Goal: Navigation & Orientation: Find specific page/section

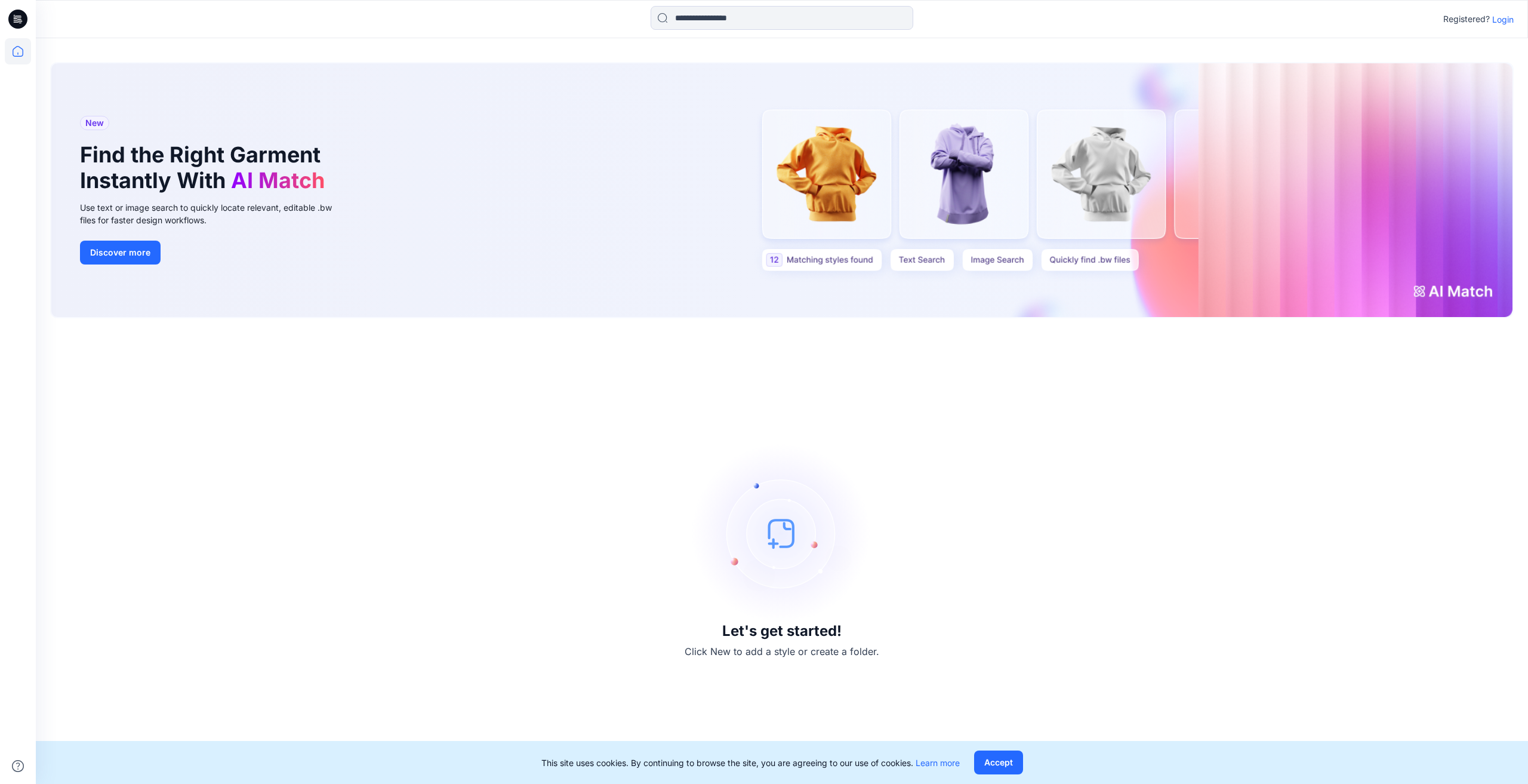
click at [1494, 28] on div "Registered? Login" at bounding box center [781, 19] width 1492 height 26
click at [1498, 23] on p "Login" at bounding box center [1503, 20] width 22 height 13
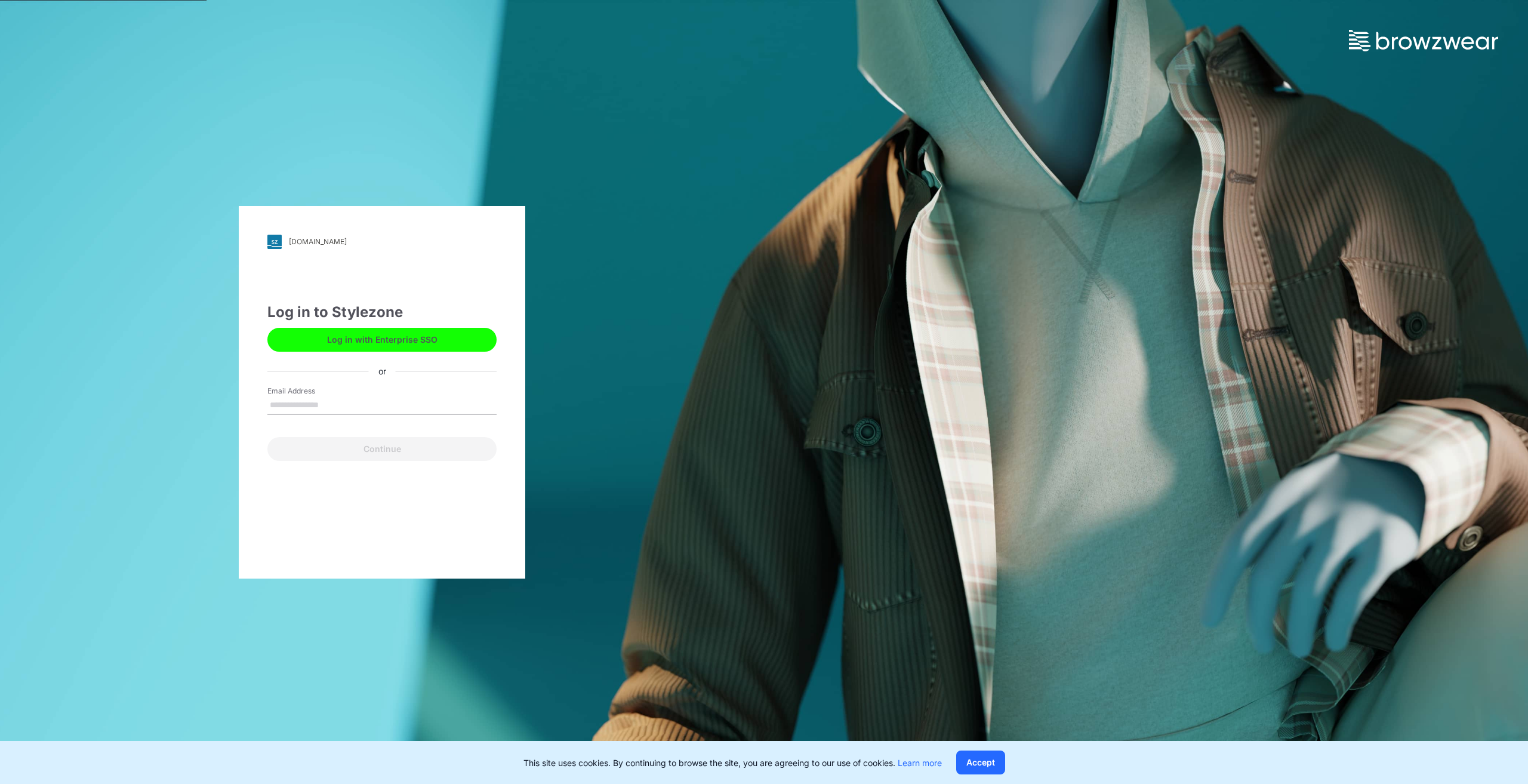
click at [326, 401] on input "Email Address" at bounding box center [382, 405] width 229 height 18
type input "**********"
drag, startPoint x: 346, startPoint y: 414, endPoint x: 362, endPoint y: 444, distance: 34.0
click at [362, 444] on button "Continue" at bounding box center [382, 449] width 229 height 24
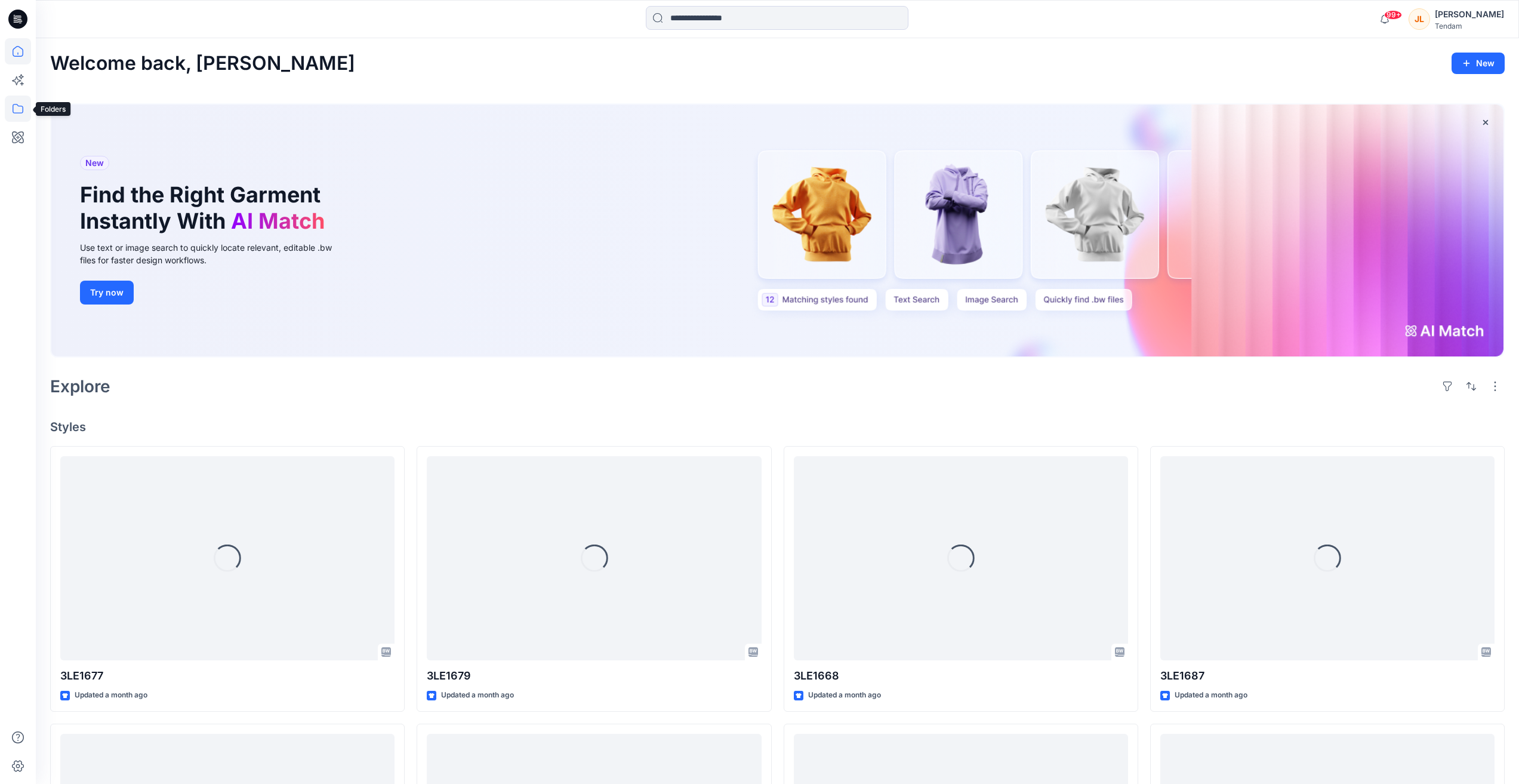
click at [22, 112] on icon at bounding box center [18, 108] width 11 height 10
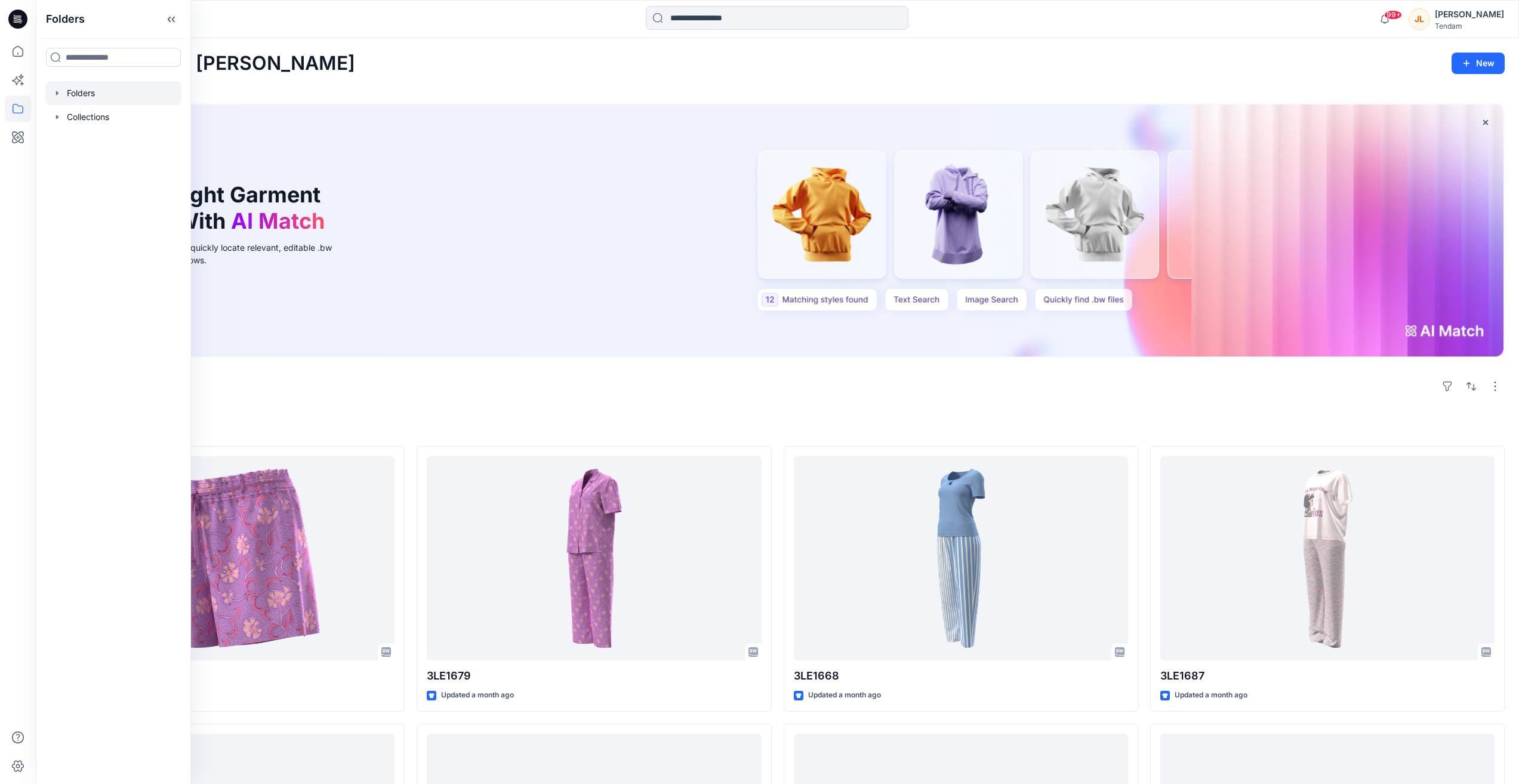
click at [83, 94] on div at bounding box center [114, 93] width 136 height 24
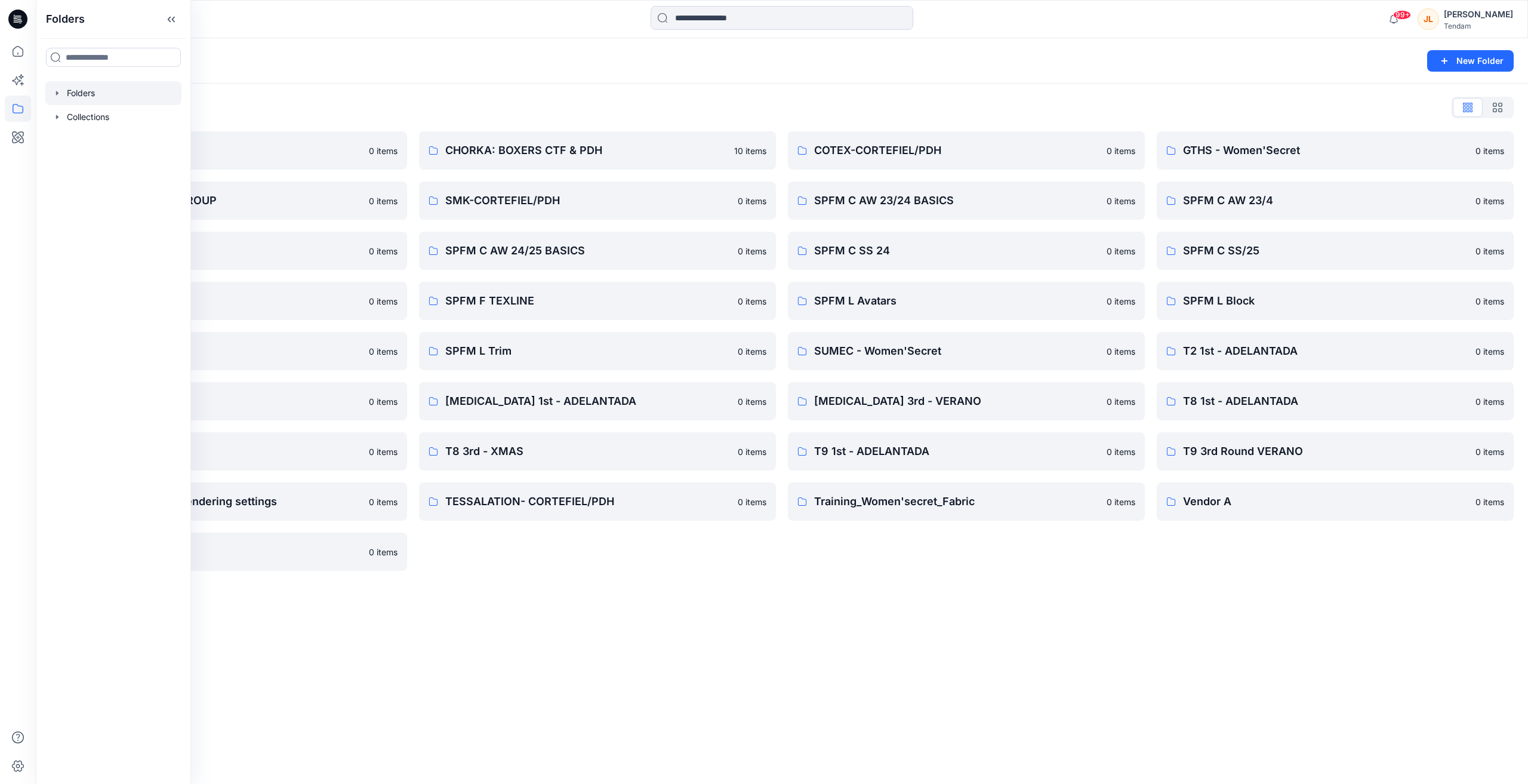
click at [574, 60] on div "Folders" at bounding box center [736, 61] width 1371 height 17
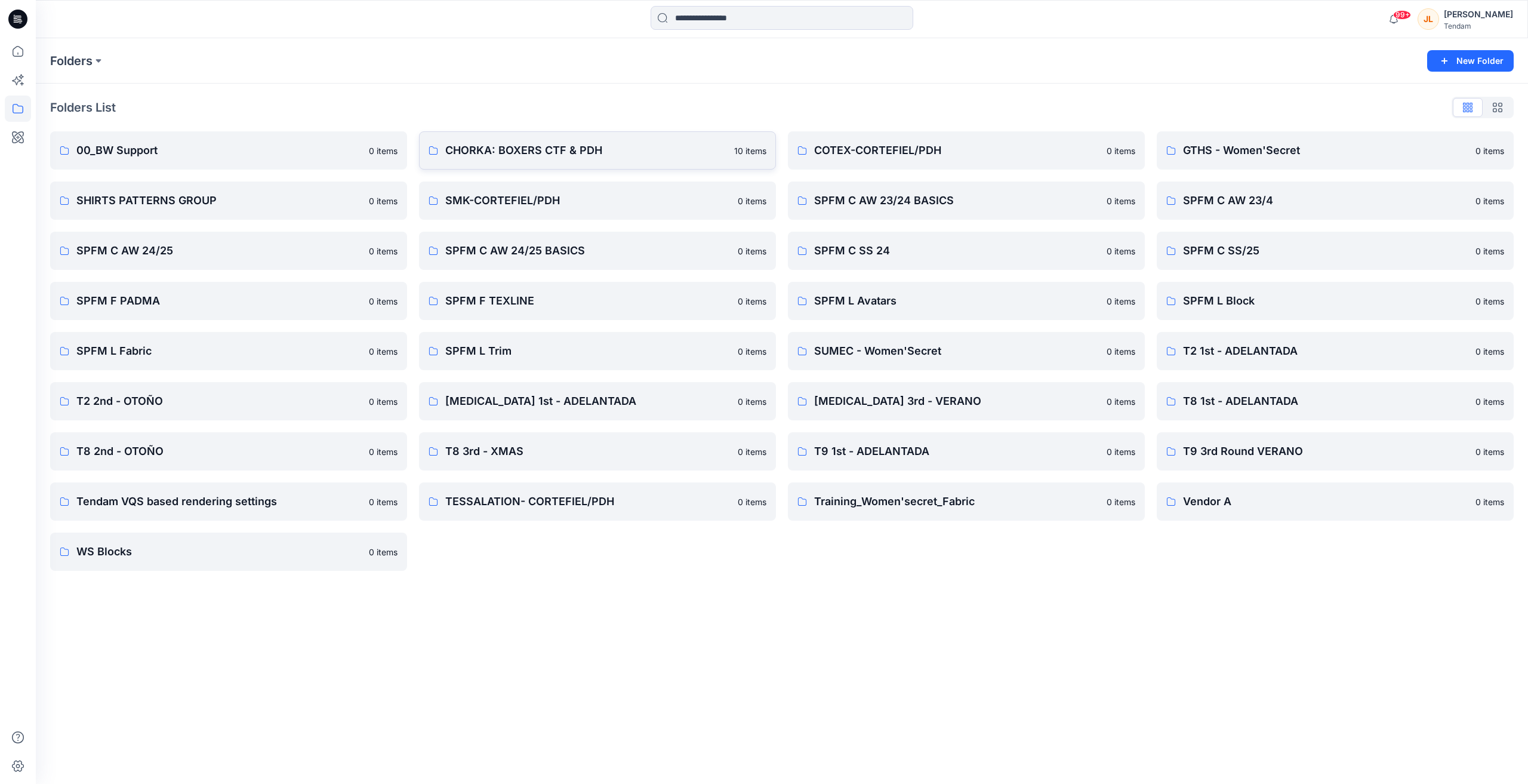
click at [615, 138] on link "CHORKA: BOXERS CTF & PDH 10 items" at bounding box center [598, 151] width 357 height 39
click at [253, 344] on p "SPFM L Fabric" at bounding box center [219, 350] width 285 height 17
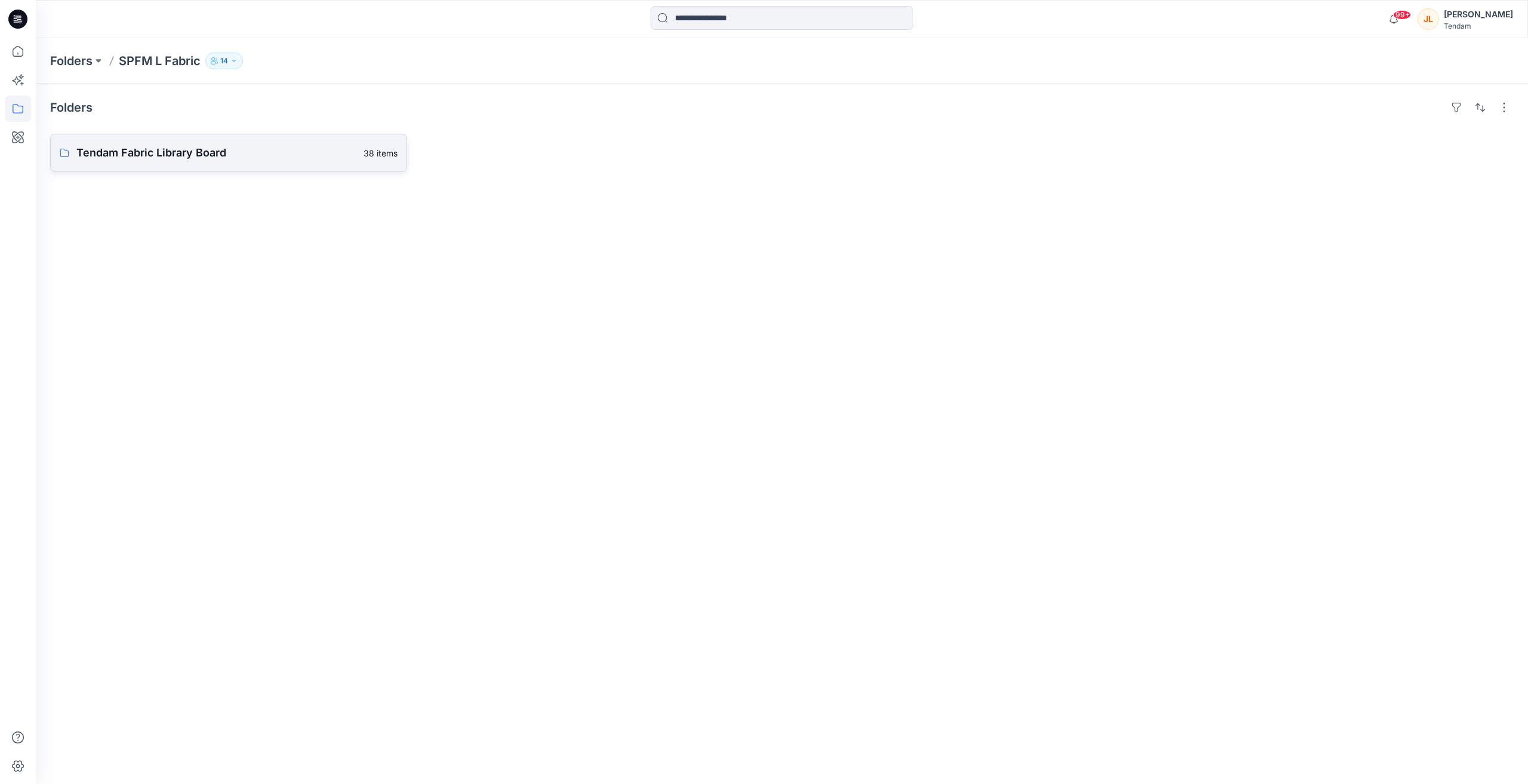
click at [342, 151] on p "Tendam Fabric Library Board" at bounding box center [216, 152] width 280 height 17
drag, startPoint x: 683, startPoint y: 264, endPoint x: 747, endPoint y: 232, distance: 71.6
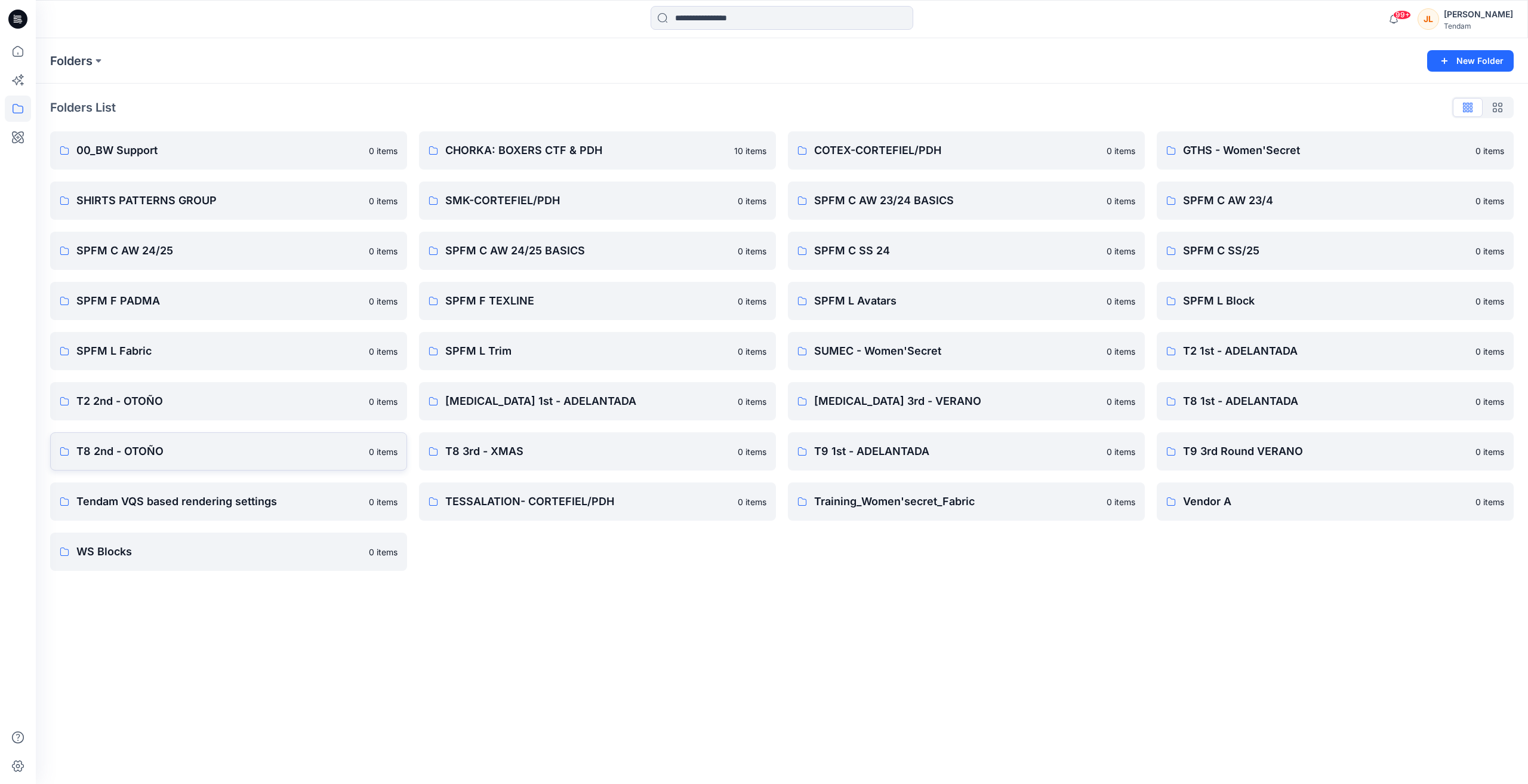
click at [317, 454] on p "T8 2nd - OTOÑO" at bounding box center [219, 451] width 285 height 17
click at [931, 159] on link "COTEX-CORTEFIEL/PDH 0 items" at bounding box center [966, 151] width 357 height 39
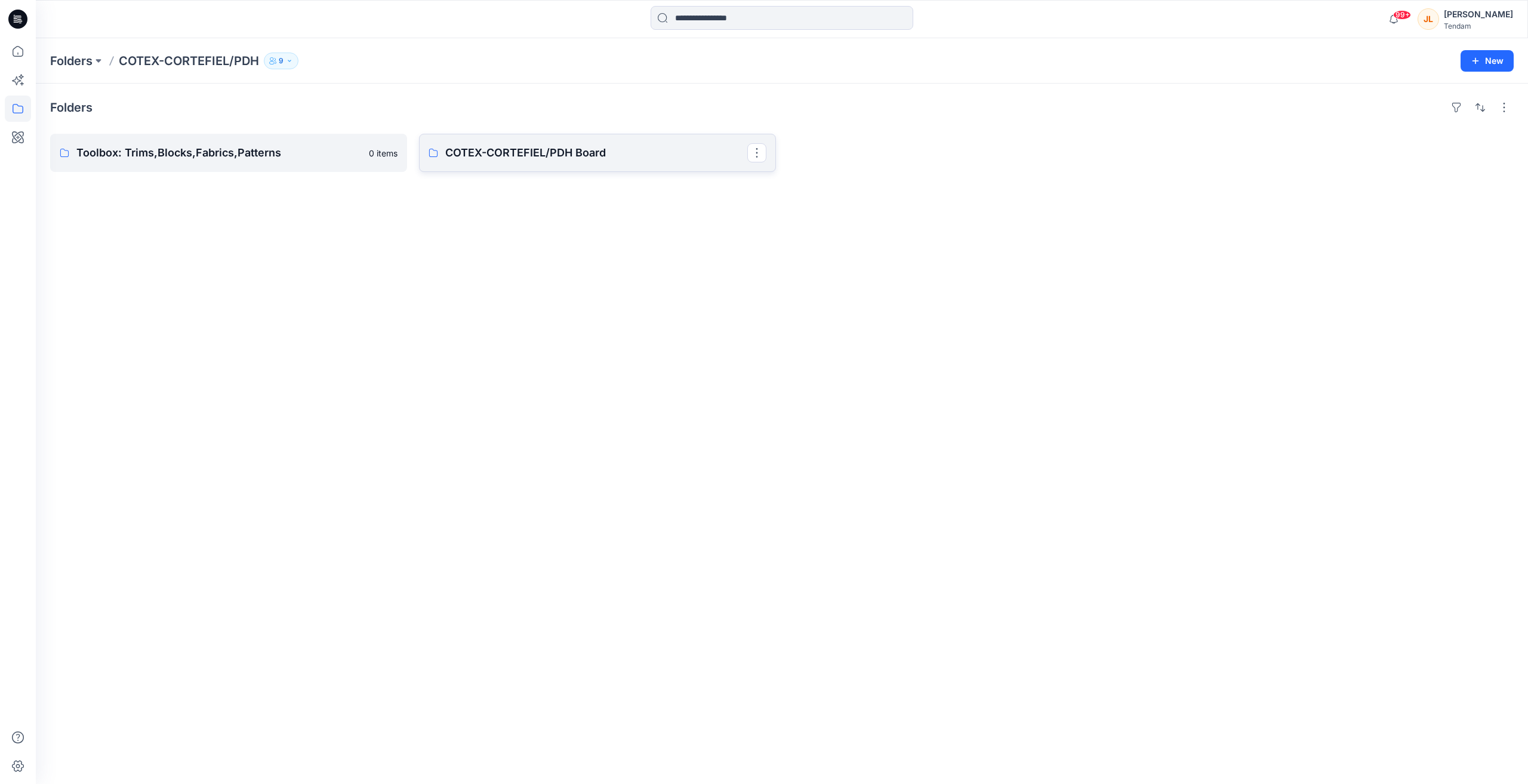
click at [606, 162] on link "COTEX-CORTEFIEL/PDH Board" at bounding box center [598, 152] width 357 height 39
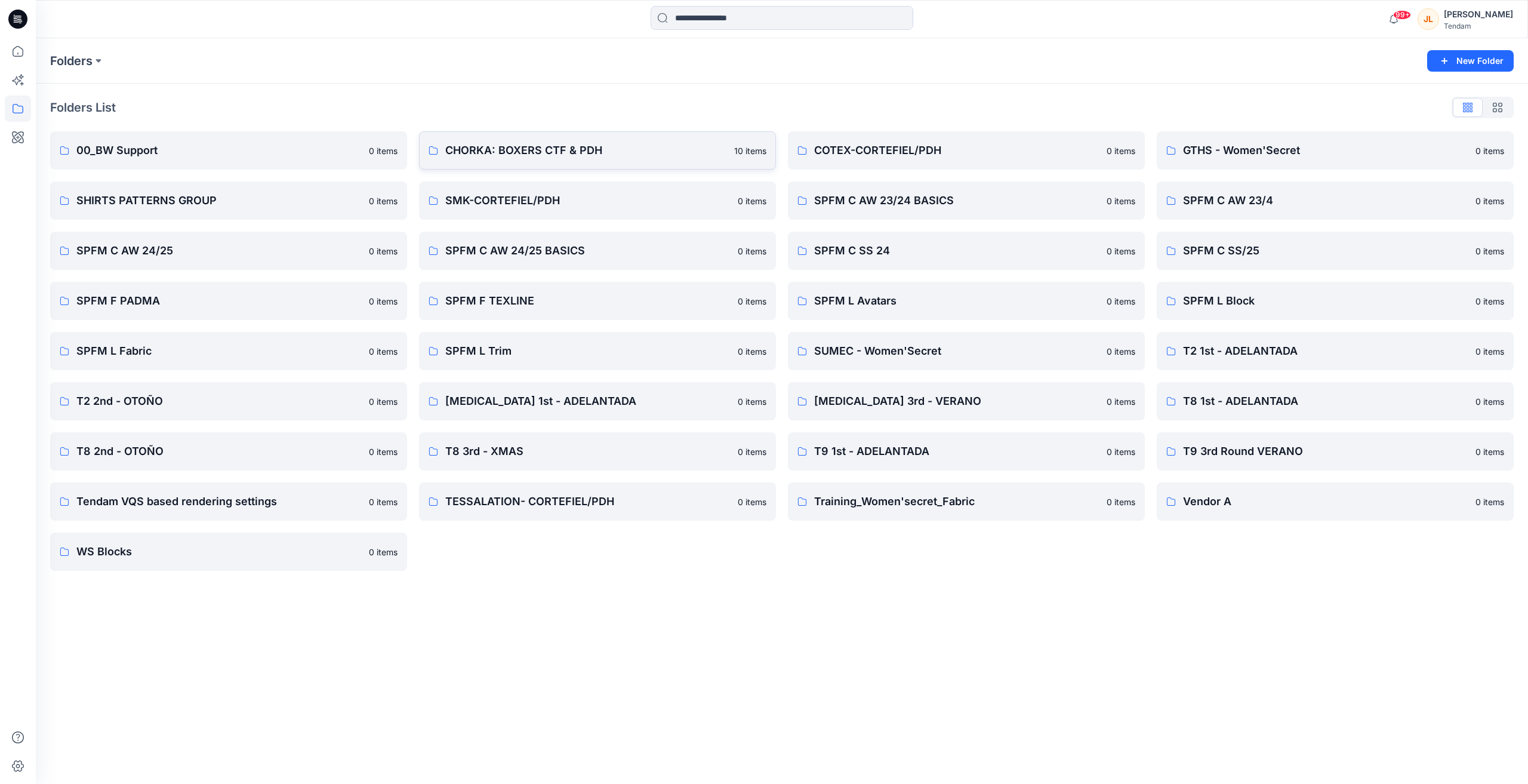
click at [511, 150] on p "CHORKA: BOXERS CTF & PDH" at bounding box center [586, 151] width 281 height 17
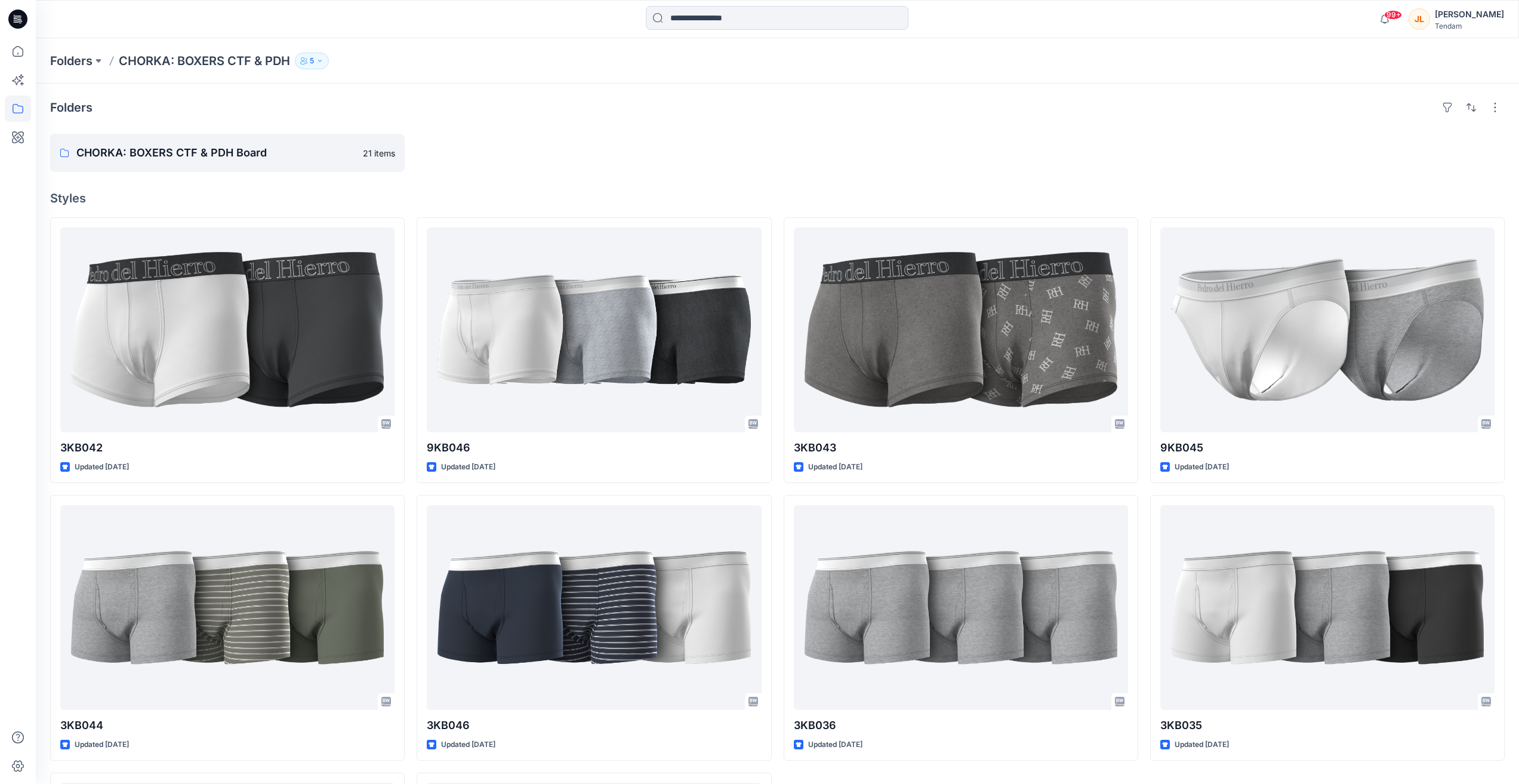
click at [1455, 13] on div "[PERSON_NAME]" at bounding box center [1470, 14] width 69 height 14
click at [1408, 143] on div "Profile Settings" at bounding box center [1415, 134] width 175 height 22
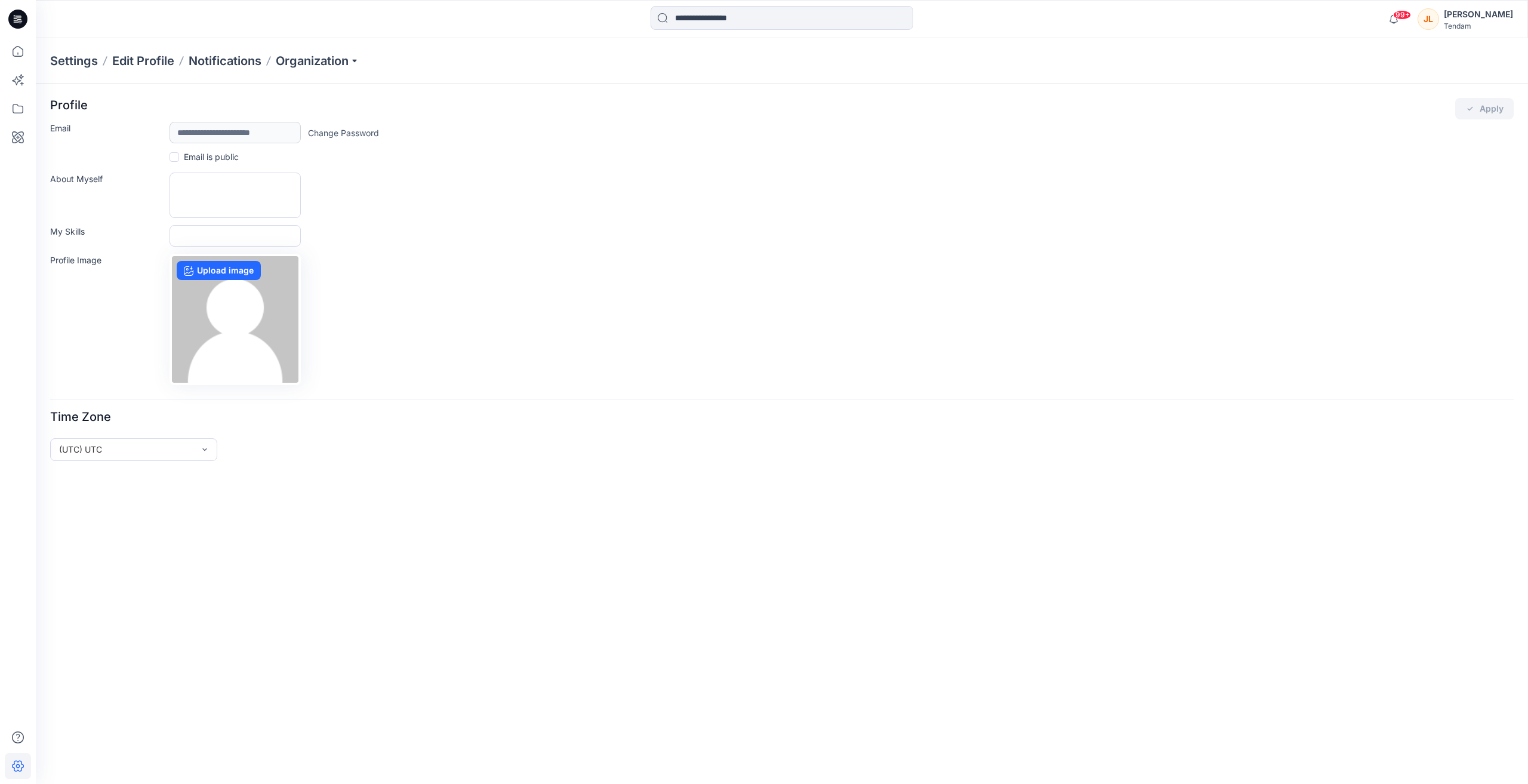
click at [323, 73] on div "Settings Edit Profile Notifications Organization" at bounding box center [781, 61] width 1492 height 46
click at [323, 69] on div "Settings Edit Profile Notifications Organization" at bounding box center [781, 61] width 1492 height 46
click at [331, 60] on p "Organization" at bounding box center [317, 61] width 83 height 17
click at [317, 203] on link "User Roles" at bounding box center [319, 208] width 175 height 24
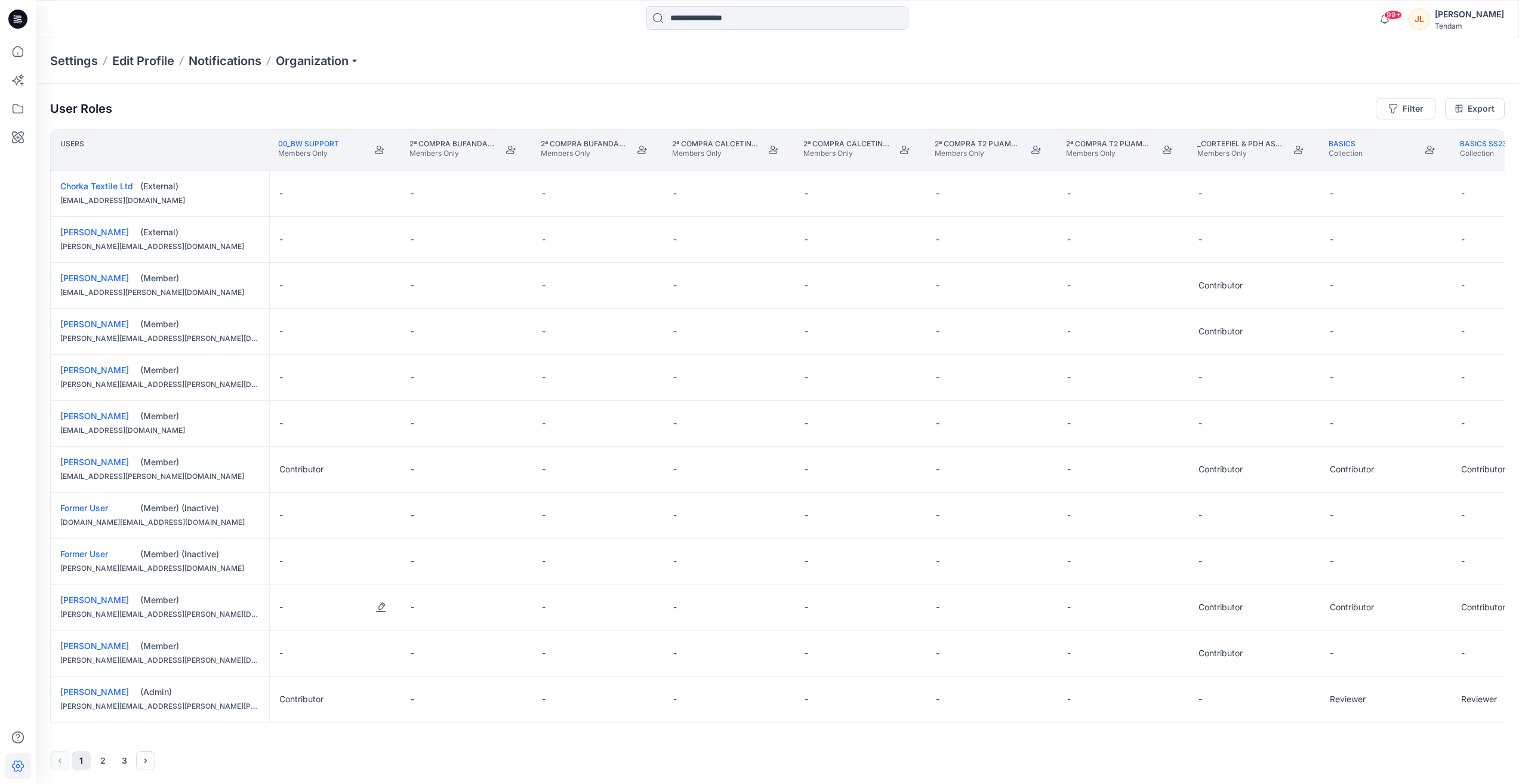
scroll to position [1, 0]
click at [121, 759] on button "3" at bounding box center [124, 759] width 19 height 19
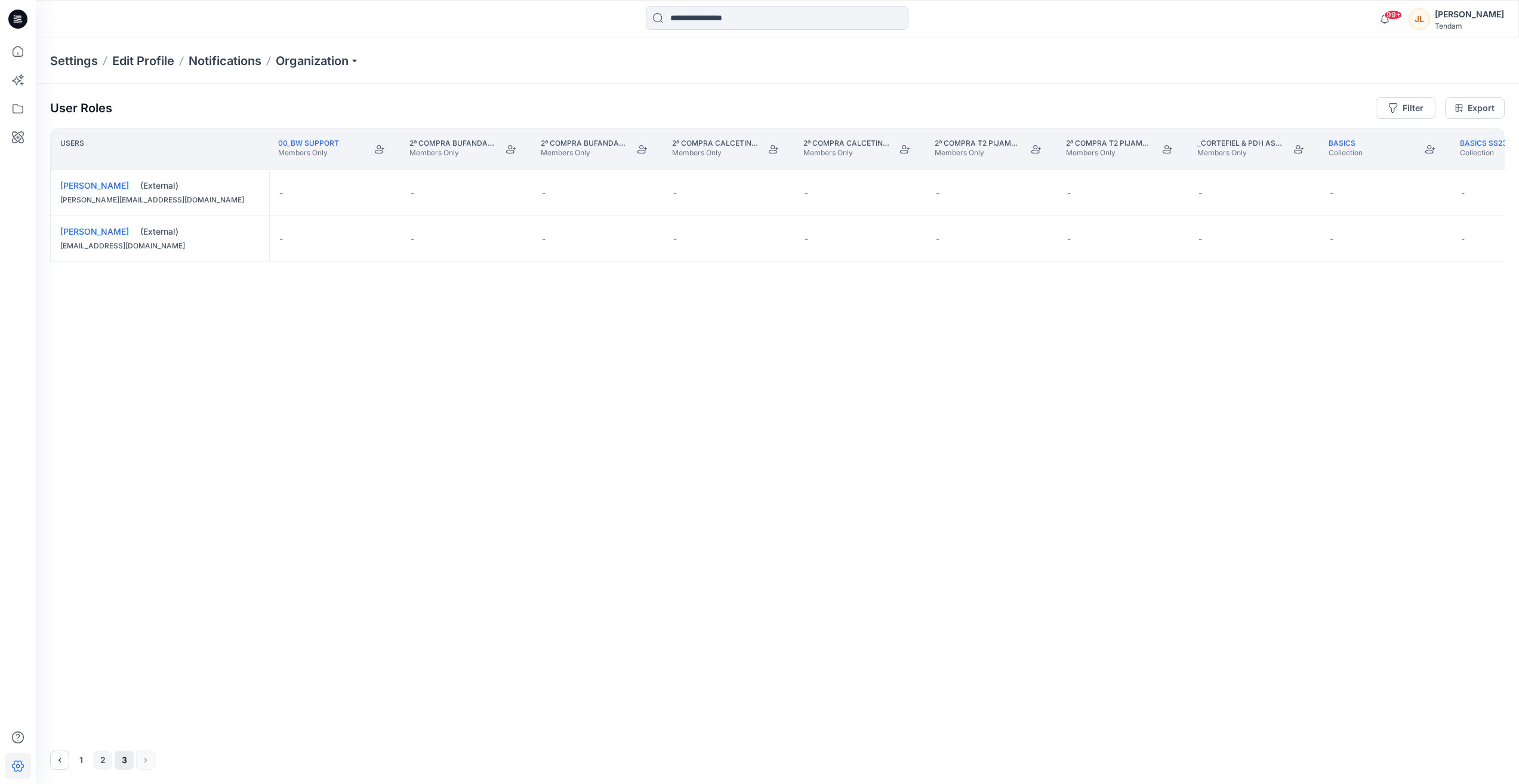
click at [104, 757] on button "2" at bounding box center [102, 759] width 19 height 19
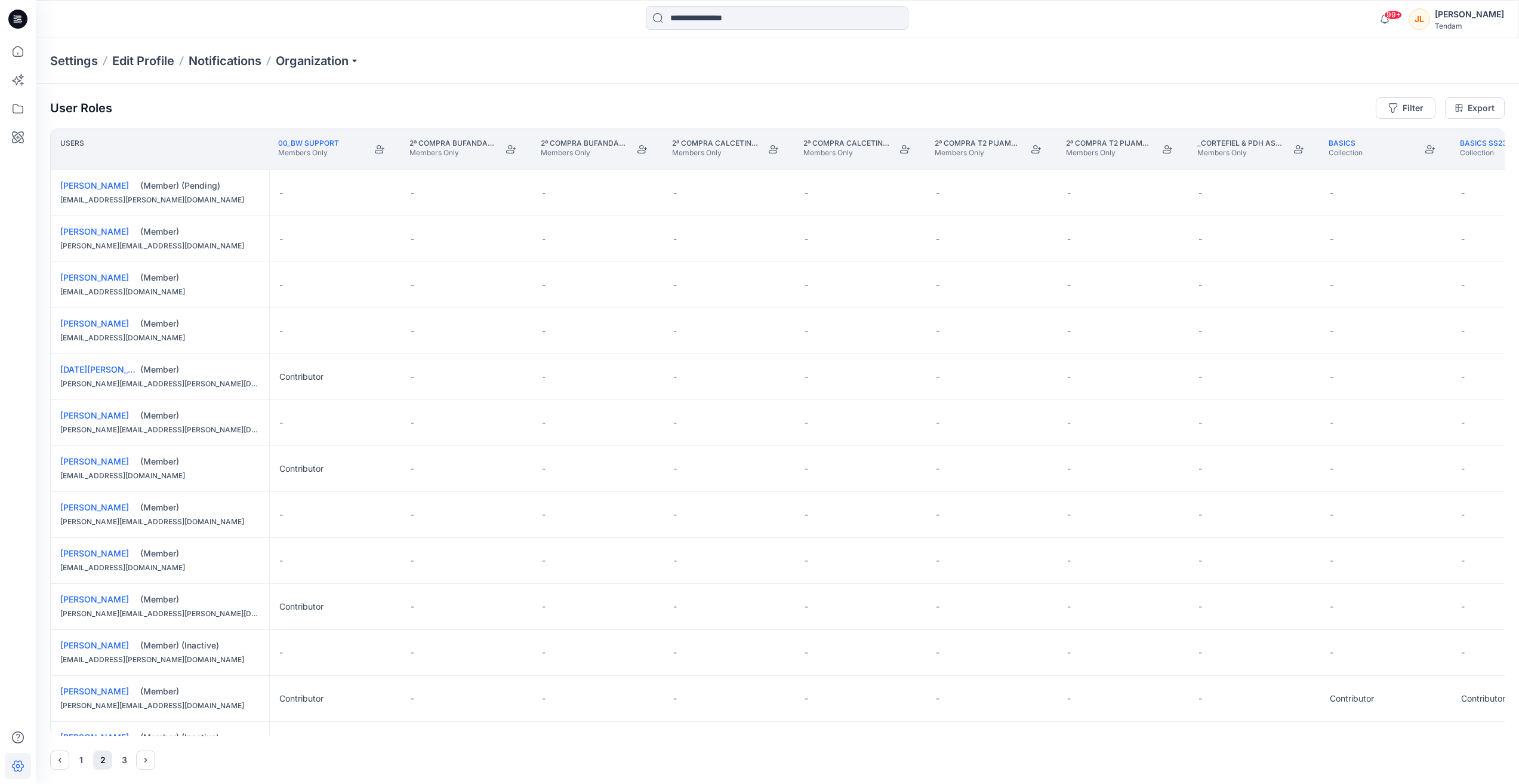
scroll to position [600, 0]
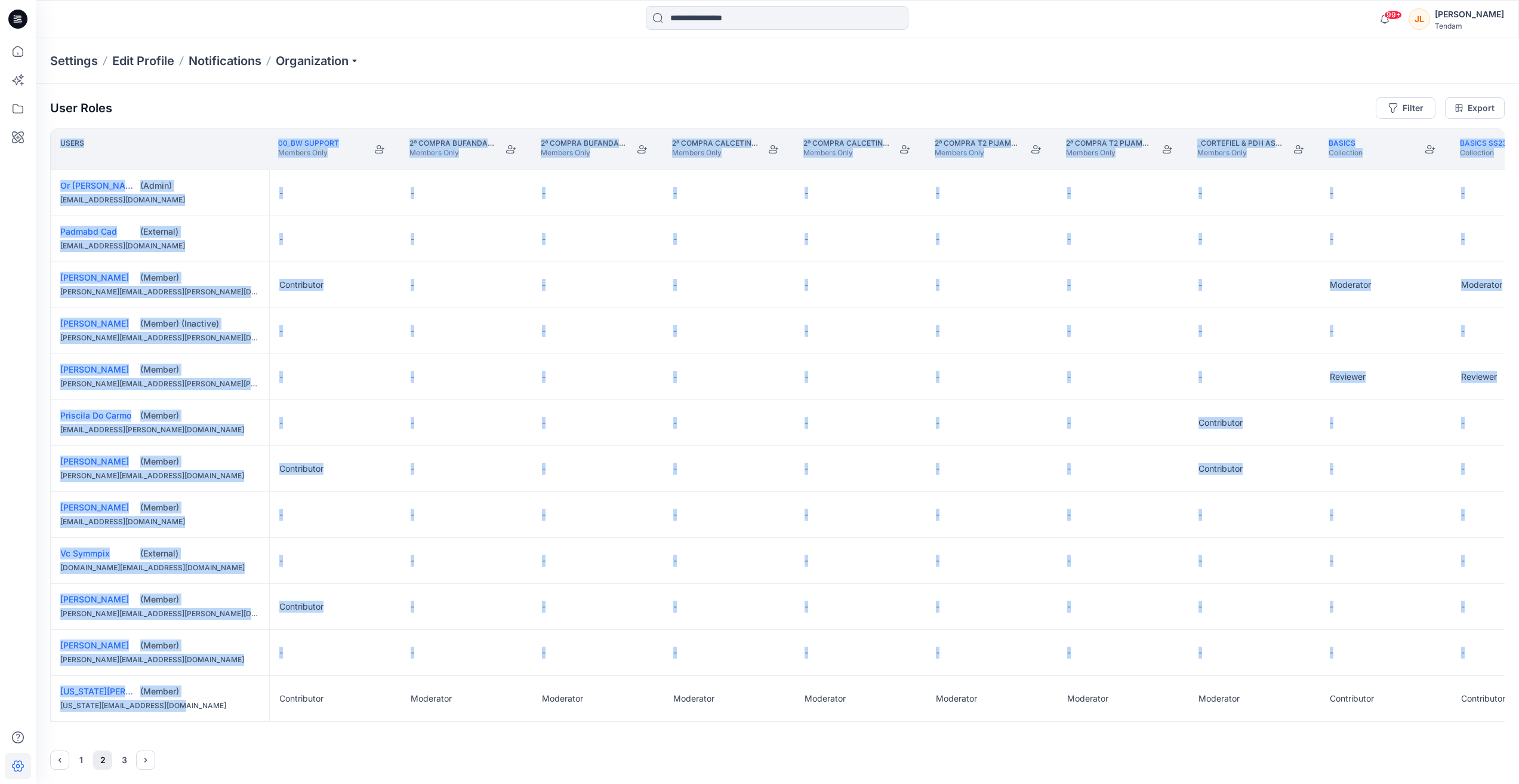
drag, startPoint x: 141, startPoint y: 737, endPoint x: 160, endPoint y: 733, distance: 19.4
click at [160, 733] on div "User Roles Filter Export Users 00_BW Support Members Only 2ª COMPRA BUFANDAS CO…" at bounding box center [777, 434] width 1483 height 701
click at [173, 728] on div "Users 00_BW Support Members Only 2ª COMPRA BUFANDAS CORTEFIEL Members Only 2ª C…" at bounding box center [778, 432] width 1455 height 607
click at [182, 725] on div "Users 00_BW Support Members Only 2ª COMPRA BUFANDAS CORTEFIEL Members Only 2ª C…" at bounding box center [778, 432] width 1455 height 607
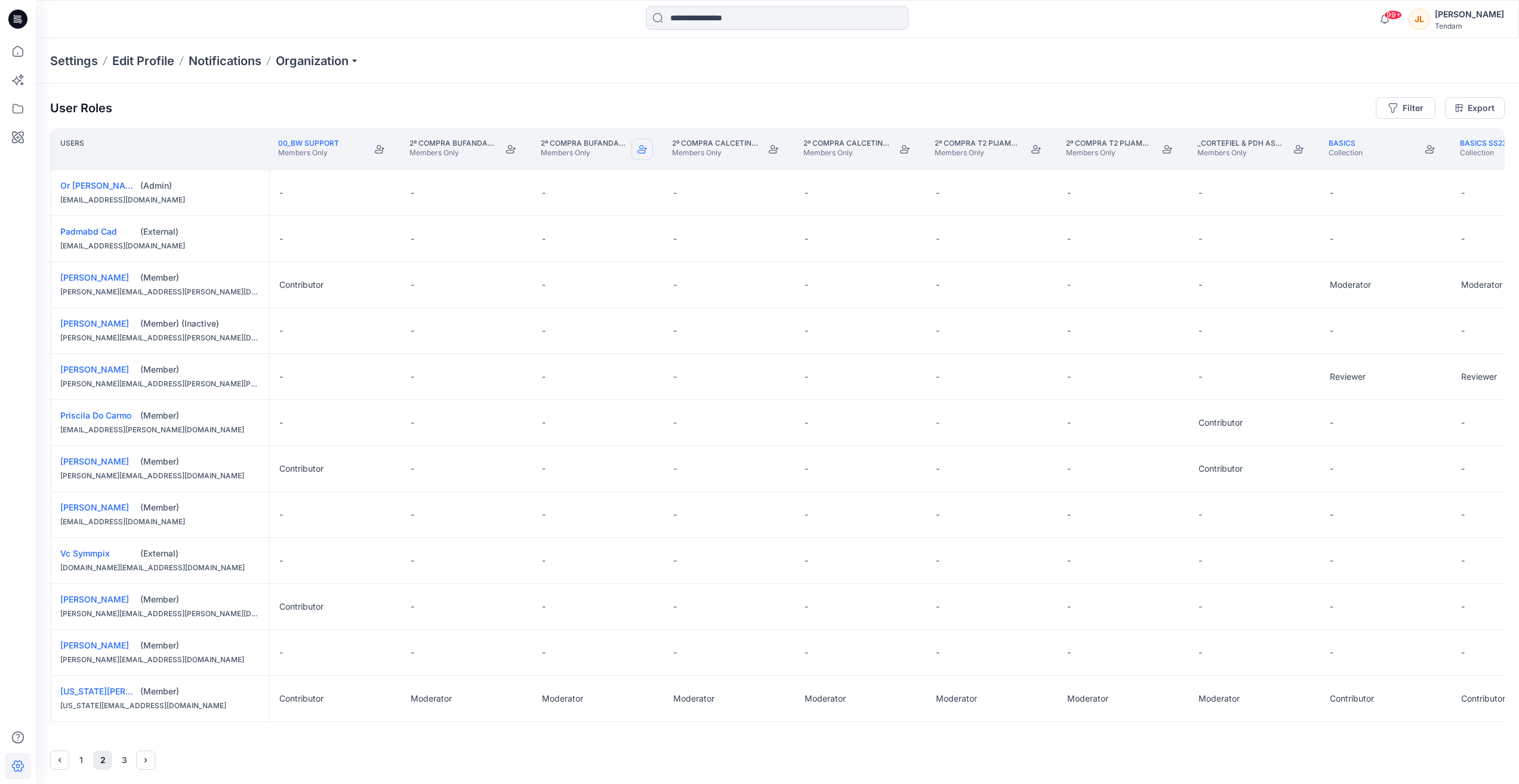
click at [641, 151] on icon "Join" at bounding box center [642, 149] width 10 height 8
click at [507, 155] on button "Join" at bounding box center [511, 150] width 22 height 22
click at [79, 763] on button "1" at bounding box center [81, 759] width 19 height 19
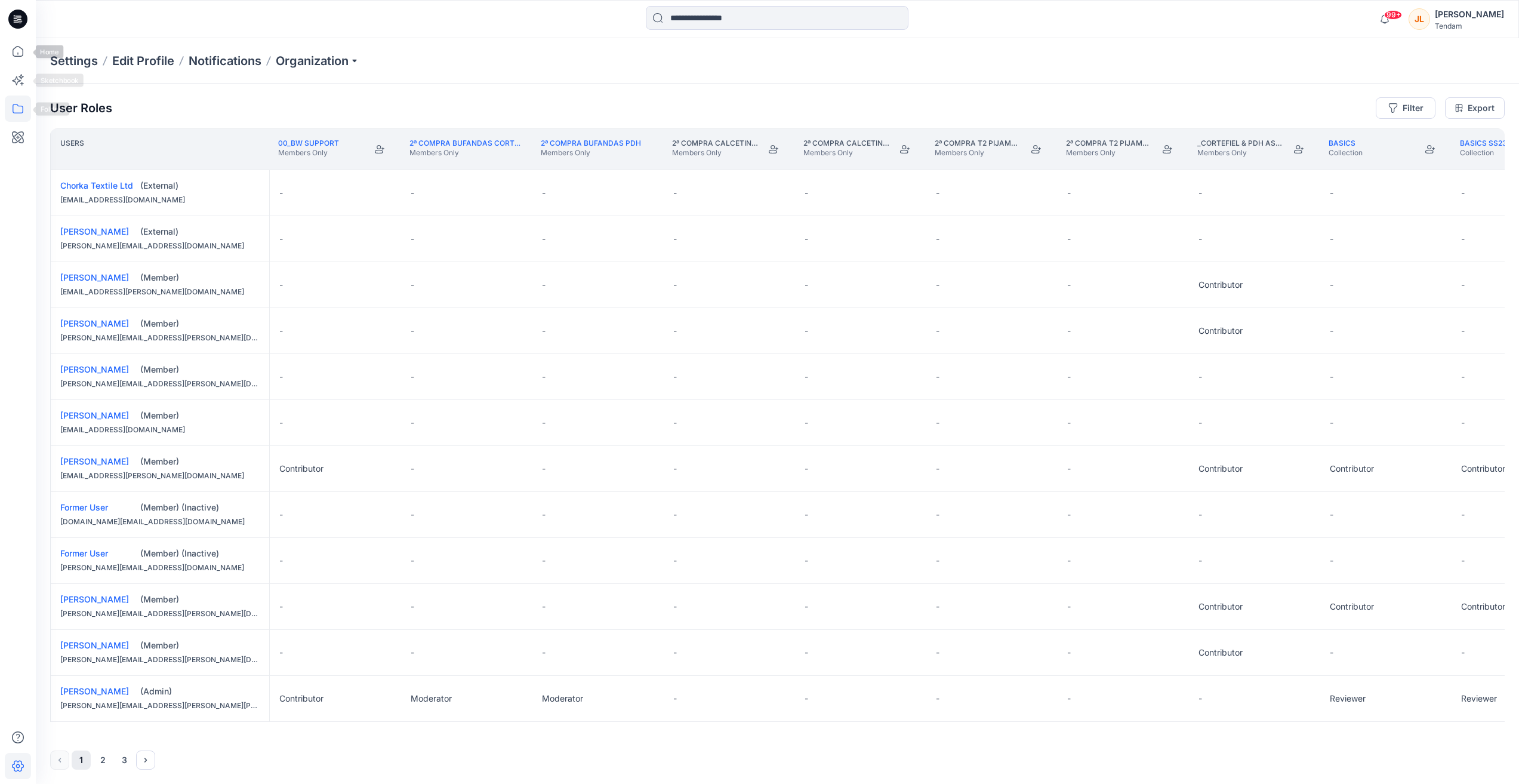
click at [7, 117] on icon at bounding box center [17, 108] width 26 height 26
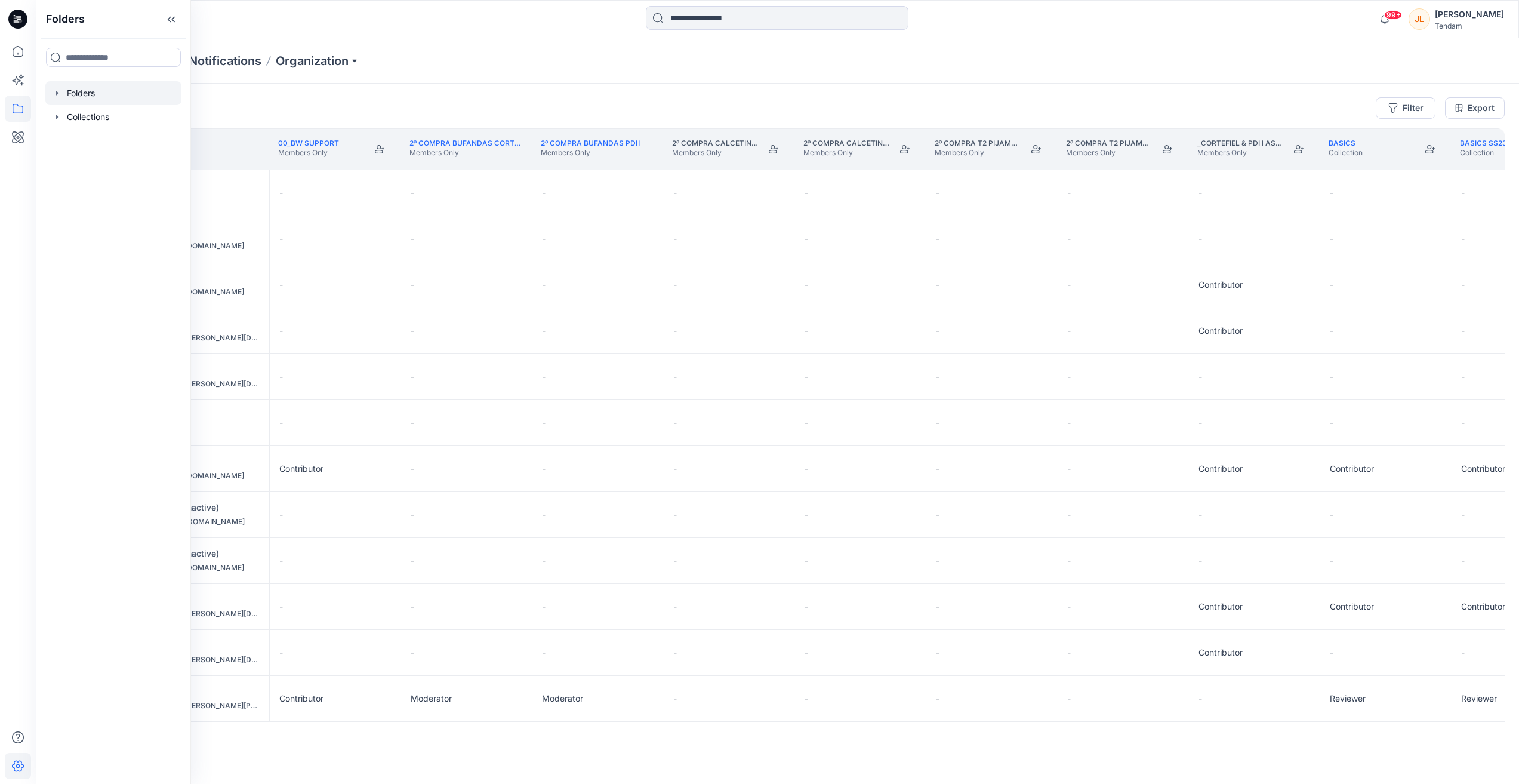
click at [101, 99] on div at bounding box center [114, 93] width 136 height 24
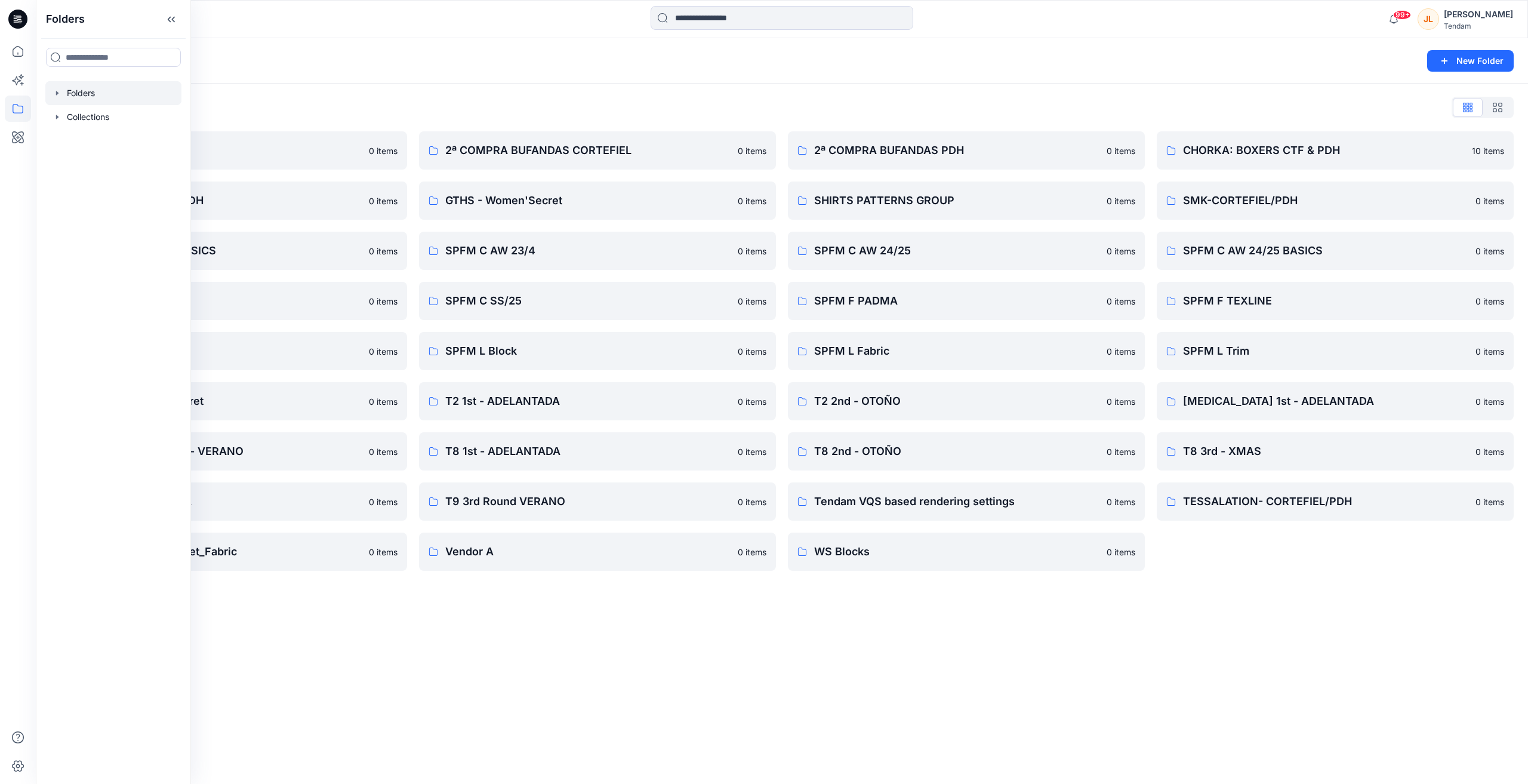
click at [584, 580] on div "Folders List 00_BW Support 0 items COTEX-CORTEFIEL/PDH 0 items SPFM C AW 23/24 …" at bounding box center [781, 334] width 1492 height 502
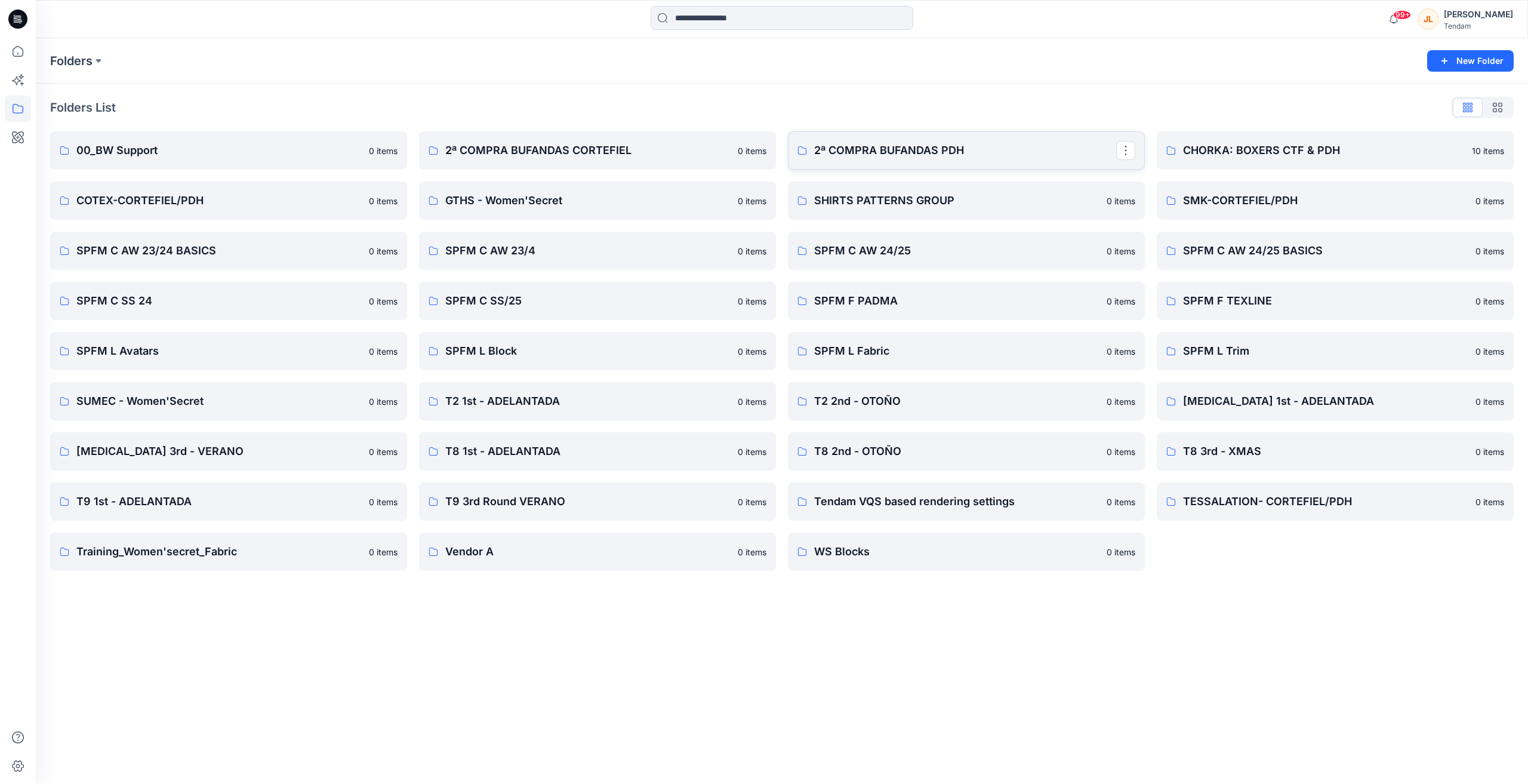
click at [997, 160] on link "2ª COMPRA BUFANDAS PDH" at bounding box center [966, 151] width 357 height 39
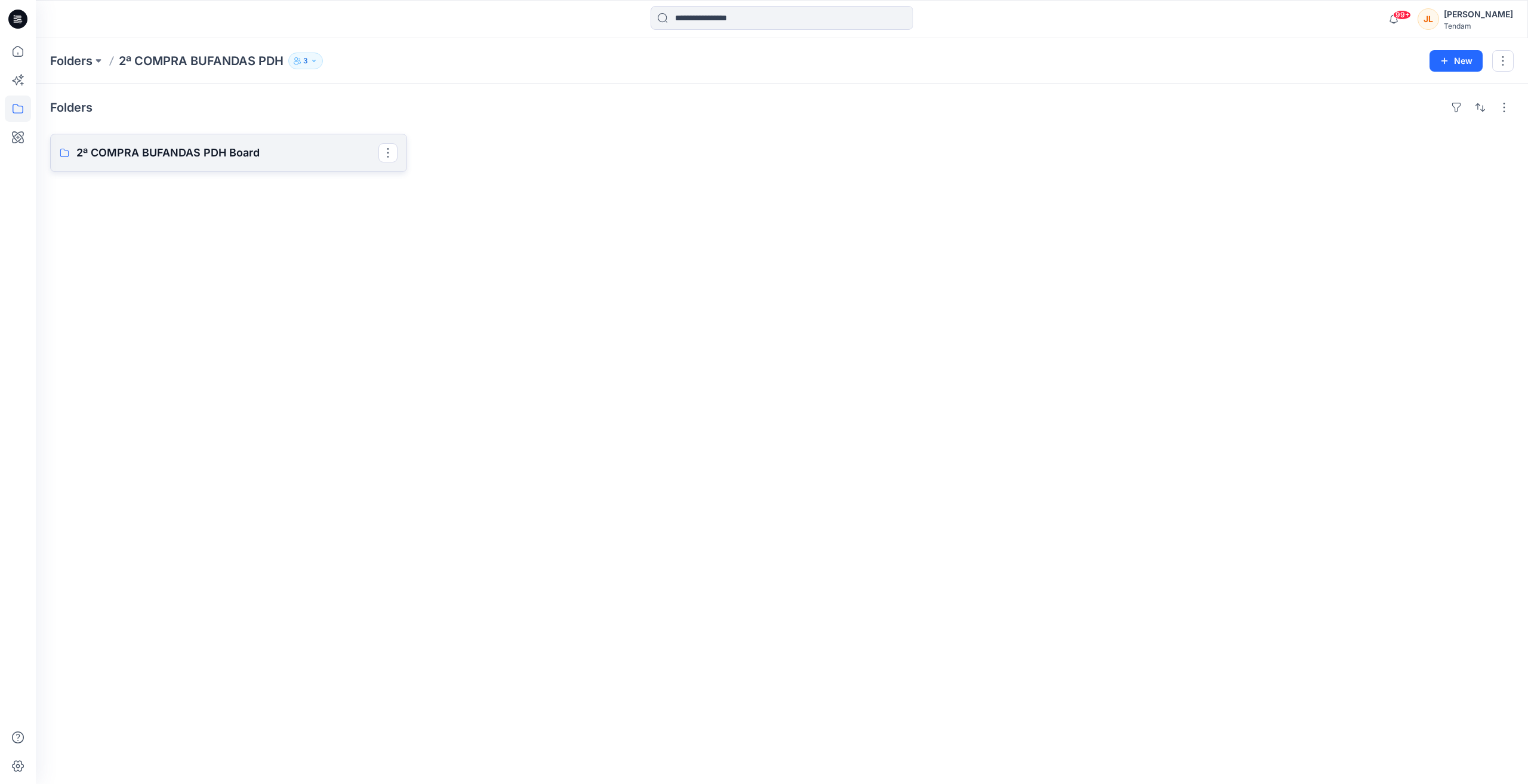
click at [287, 160] on p "2ª COMPRA BUFANDAS PDH Board" at bounding box center [227, 152] width 302 height 17
click at [272, 159] on p "2ª COMPRA BUFANDAS PDH Board" at bounding box center [227, 152] width 302 height 17
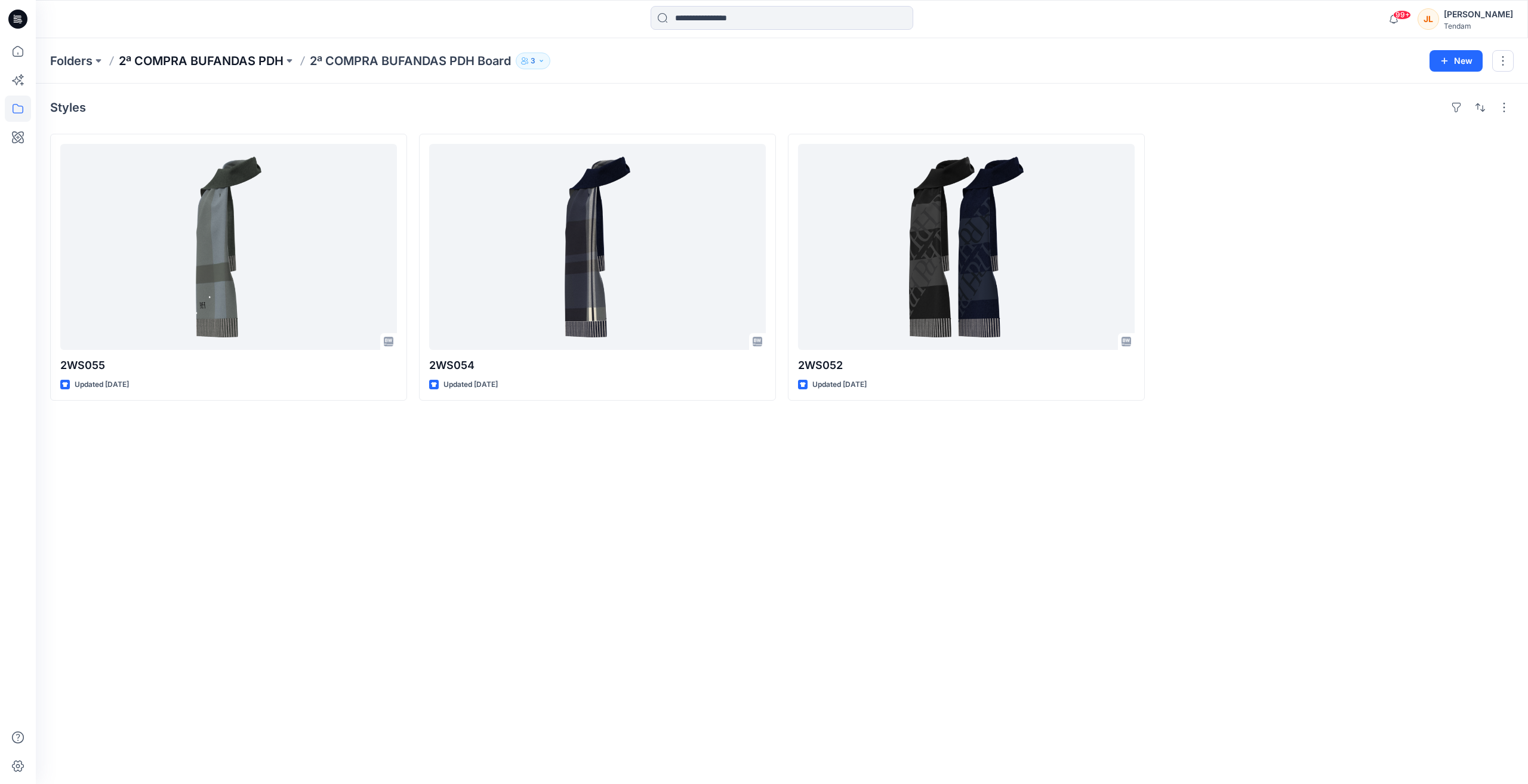
click at [200, 63] on p "2ª COMPRA BUFANDAS PDH" at bounding box center [202, 61] width 165 height 17
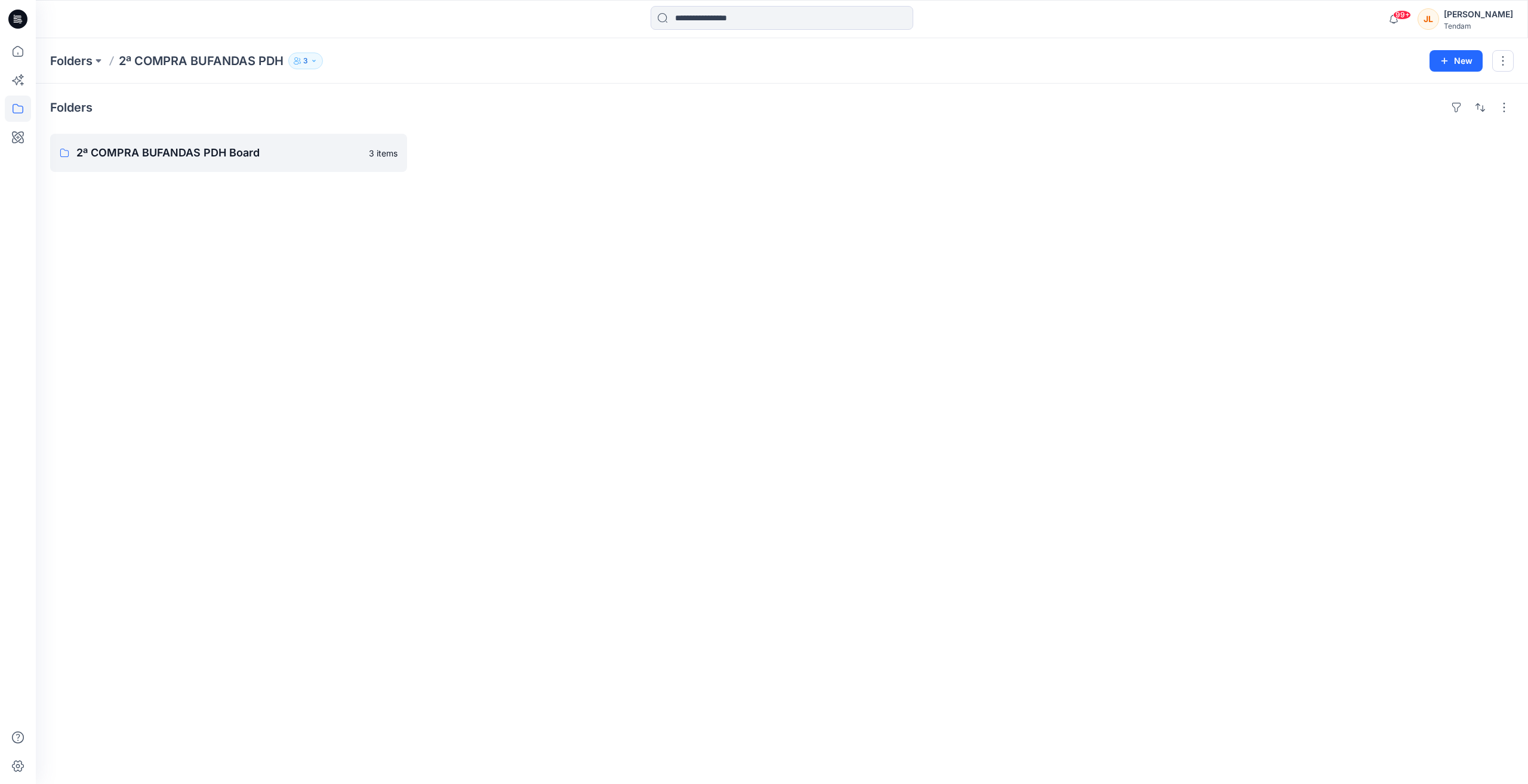
click at [198, 263] on div "Folders 2ª COMPRA BUFANDAS PDH Board 3 items" at bounding box center [781, 433] width 1492 height 700
